Goal: Information Seeking & Learning: Learn about a topic

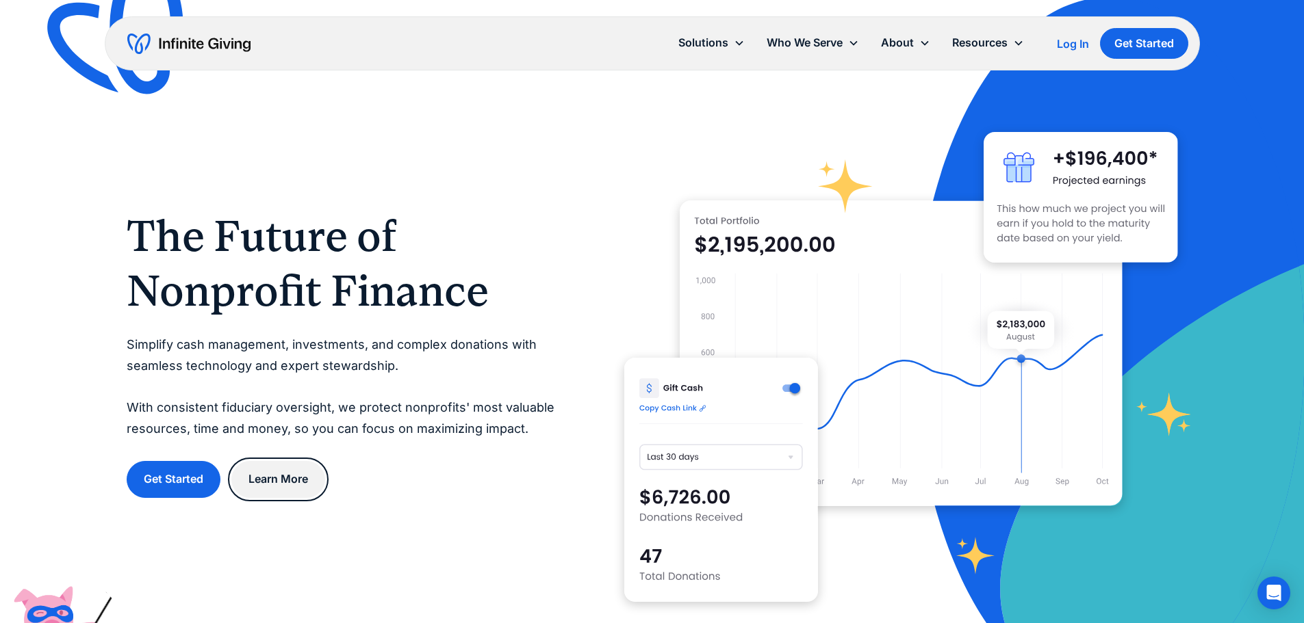
click at [285, 483] on link "Learn More" at bounding box center [278, 479] width 94 height 36
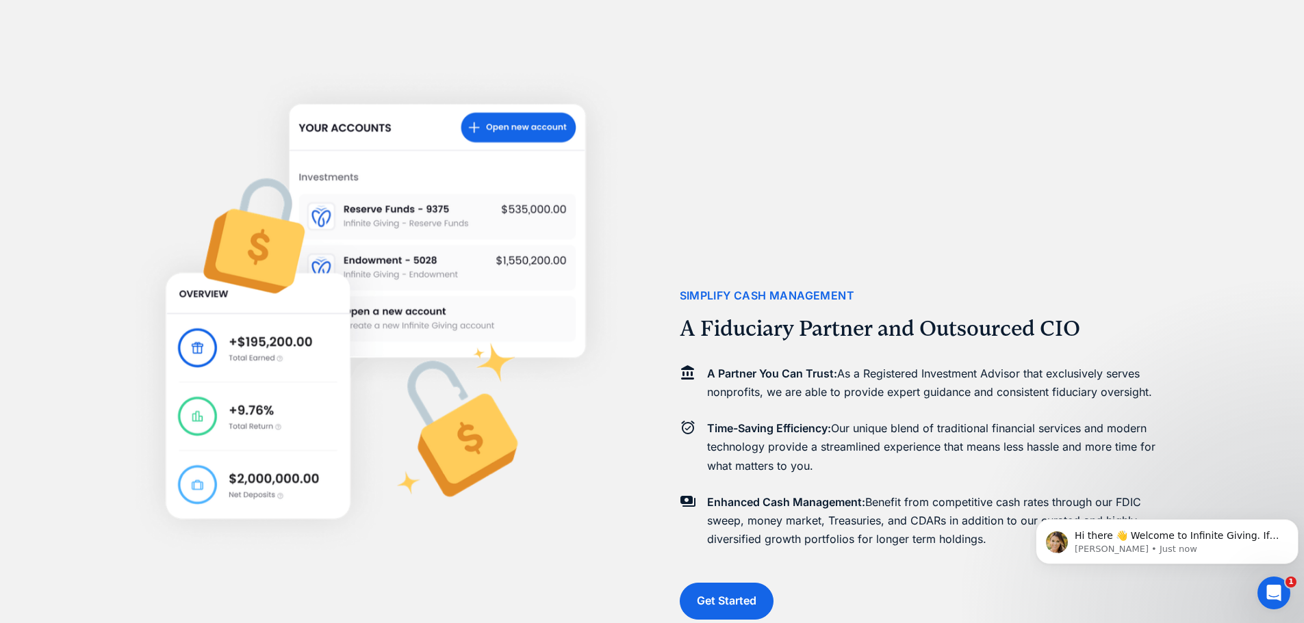
scroll to position [1574, 0]
